Goal: Task Accomplishment & Management: Complete application form

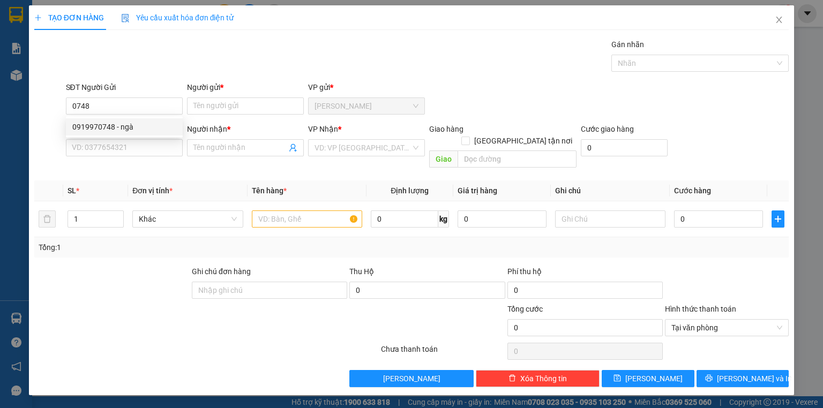
click at [118, 116] on div "0919970748 0919970748 - ngà" at bounding box center [124, 126] width 117 height 21
click at [119, 119] on form "SĐT Người Gửi 0748 Người gửi * Tên người gửi VP gửi * [PERSON_NAME] Người Nhận …" at bounding box center [411, 126] width 754 height 91
click at [116, 111] on input "0748" at bounding box center [124, 105] width 117 height 17
click at [119, 127] on div "0919970748 - ngà" at bounding box center [124, 127] width 104 height 12
type input "0919970748"
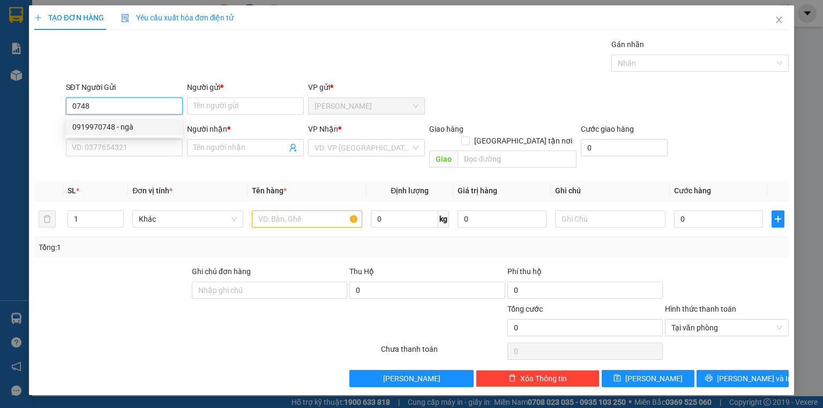
type input "ngà"
click at [126, 146] on input "SĐT Người Nhận *" at bounding box center [124, 147] width 117 height 17
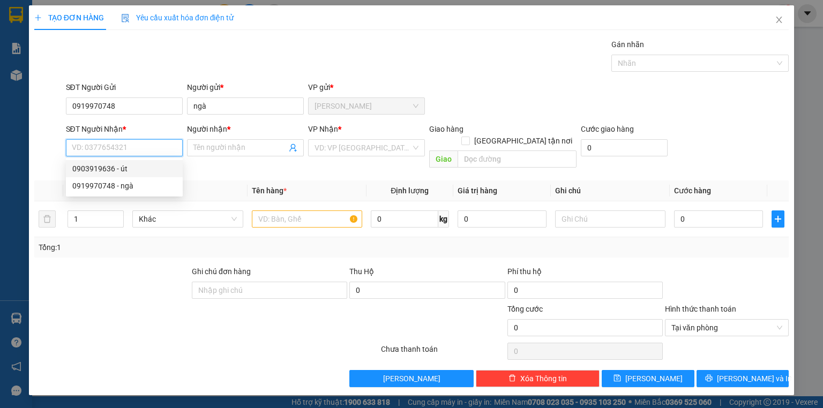
click at [134, 172] on div "0903919636 - út" at bounding box center [124, 169] width 104 height 12
type input "0903919636"
type input "út"
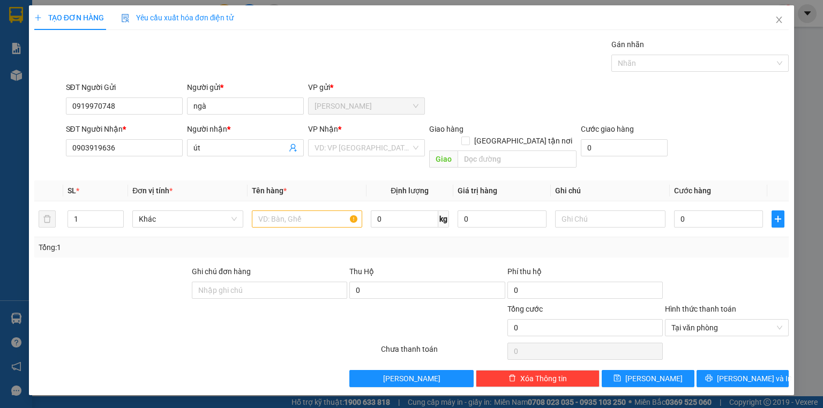
click at [370, 159] on div "VP Nhận * VD: VP [GEOGRAPHIC_DATA]" at bounding box center [366, 141] width 117 height 37
click at [369, 154] on input "search" at bounding box center [362, 148] width 96 height 16
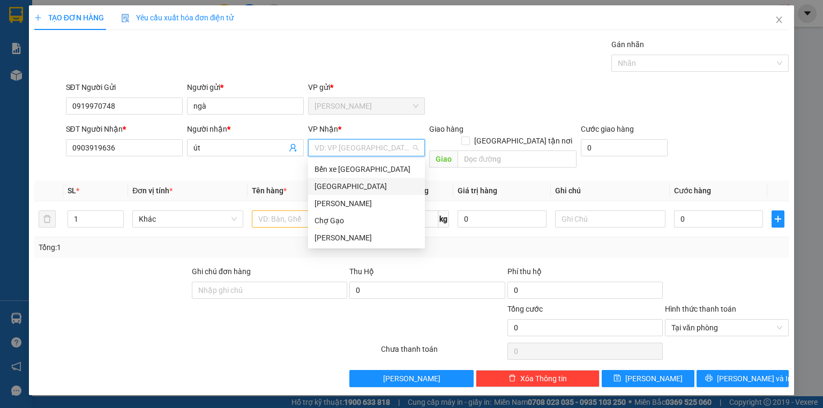
click at [344, 186] on div "[GEOGRAPHIC_DATA]" at bounding box center [366, 187] width 104 height 12
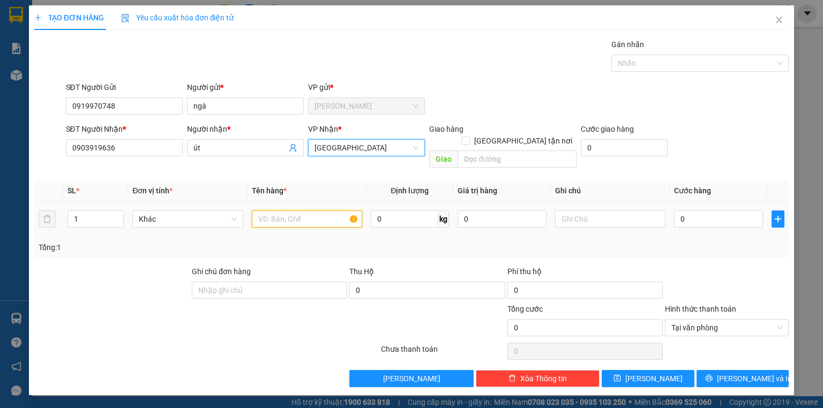
click at [304, 211] on input "text" at bounding box center [307, 219] width 110 height 17
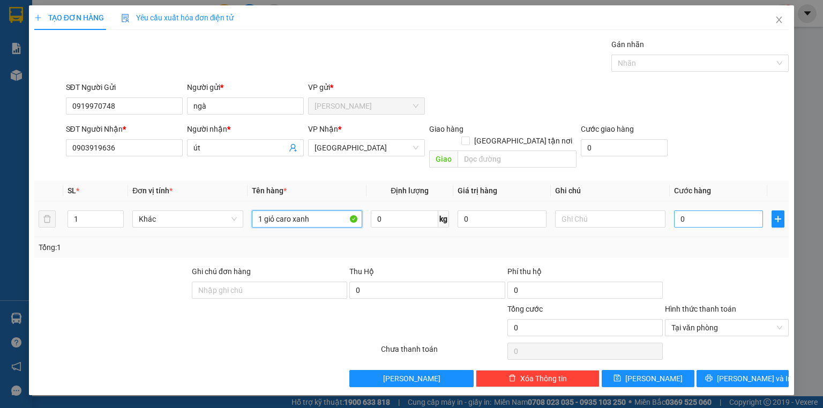
type input "1 giỏ caro xanh"
click at [707, 211] on input "0" at bounding box center [718, 219] width 89 height 17
type input "5"
type input "0"
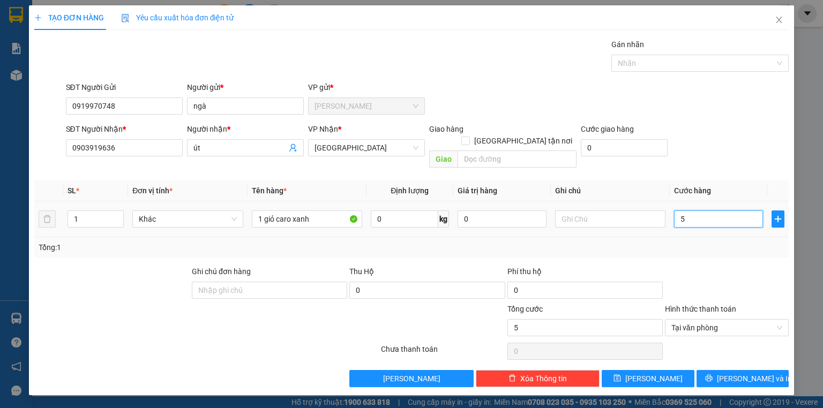
type input "0"
type input "04"
type input "4"
type input "040"
type input "40"
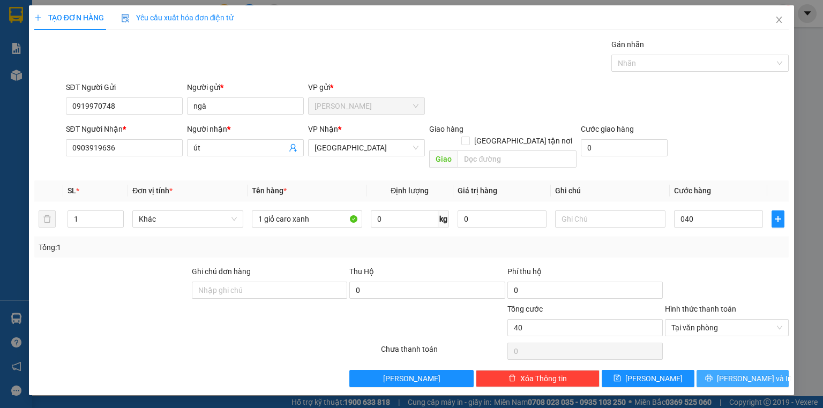
type input "40.000"
click at [762, 370] on button "[PERSON_NAME] và In" at bounding box center [742, 378] width 93 height 17
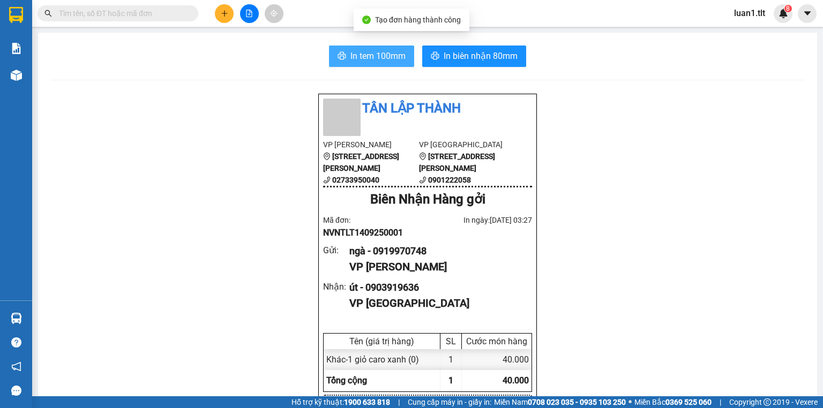
click at [403, 57] on button "In tem 100mm" at bounding box center [371, 56] width 85 height 21
